Goal: Navigation & Orientation: Find specific page/section

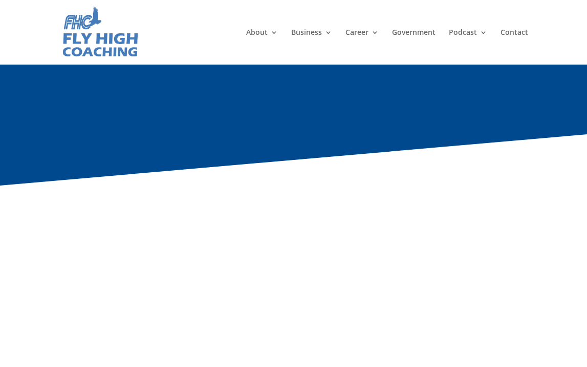
click at [160, 111] on h1 "Resume Makeover Questionnaire" at bounding box center [293, 105] width 365 height 40
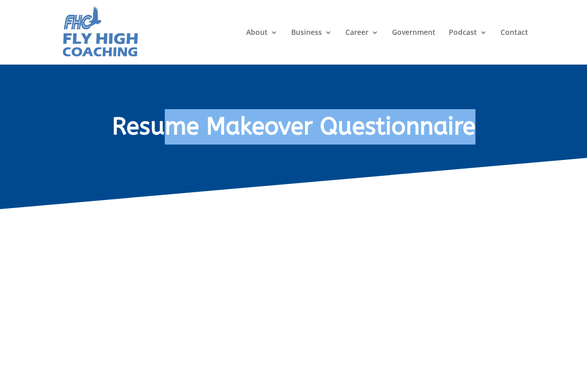
drag, startPoint x: 0, startPoint y: 0, endPoint x: 77, endPoint y: 163, distance: 180.0
click at [77, 163] on div "Resume Makeover Questionnaire" at bounding box center [294, 129] width 470 height 71
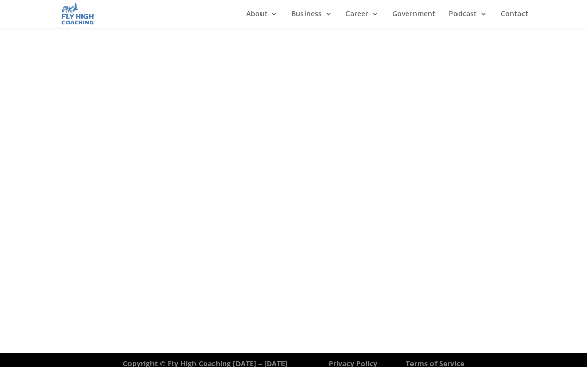
scroll to position [171, 0]
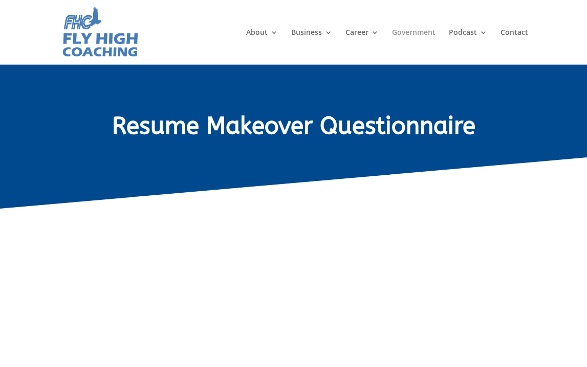
click at [420, 31] on link "Government" at bounding box center [414, 47] width 44 height 36
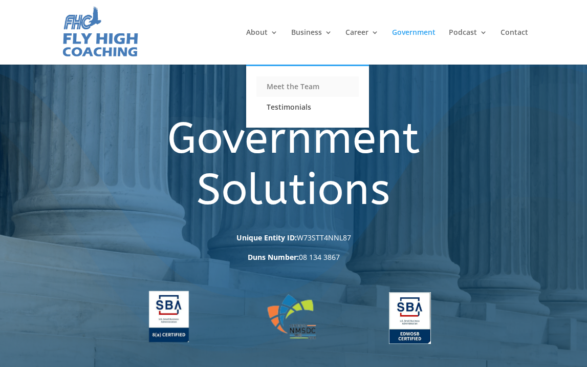
click at [289, 86] on link "Meet the Team" at bounding box center [307, 86] width 102 height 20
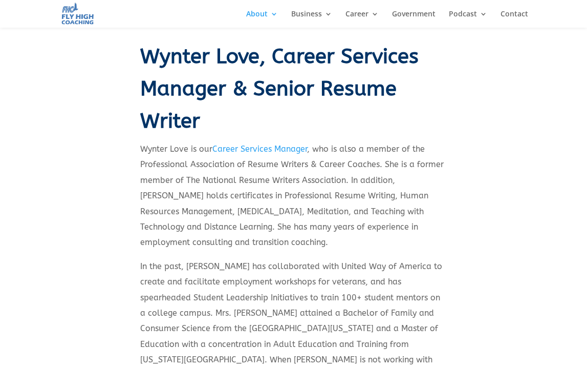
scroll to position [638, 0]
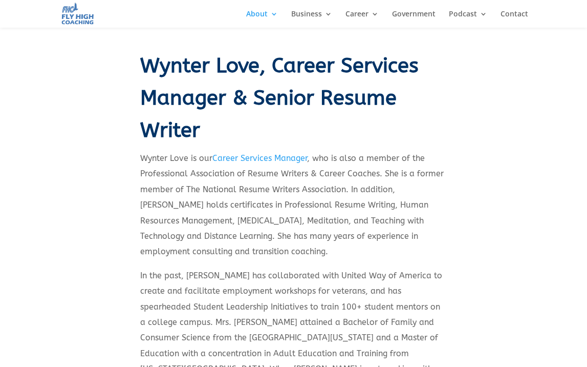
click at [59, 105] on div "Porschia Parker-Griffin, Founder & CEO Porschia Parker-Griffin is Founder and C…" at bounding box center [294, 188] width 470 height 1149
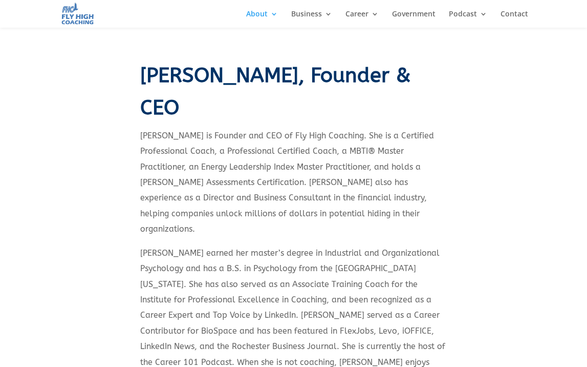
scroll to position [0, 0]
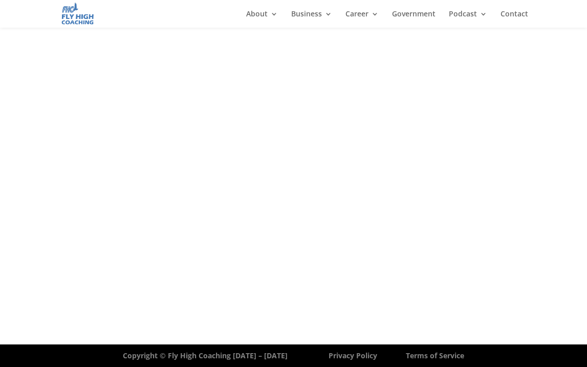
scroll to position [174, 0]
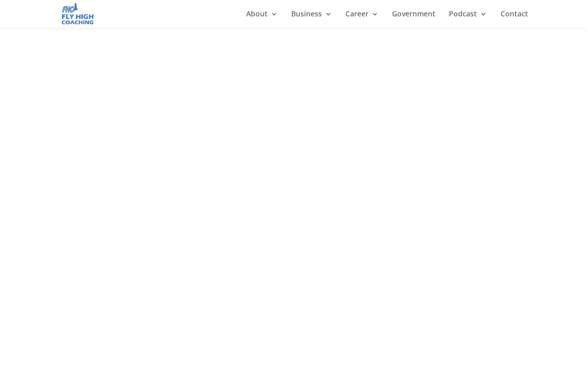
click at [11, 23] on header "About Meet the Team Testimonials Business Corporate Case Studies Career Career …" at bounding box center [293, 14] width 587 height 28
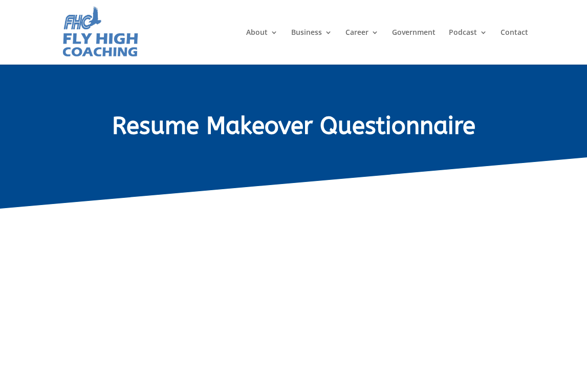
click at [22, 30] on header "About Meet the Team Testimonials Business Corporate Case Studies Career Career …" at bounding box center [293, 32] width 587 height 64
click at [10, 12] on header "About Meet the Team Testimonials Business Corporate Case Studies Career Career …" at bounding box center [293, 32] width 587 height 64
